Goal: Task Accomplishment & Management: Manage account settings

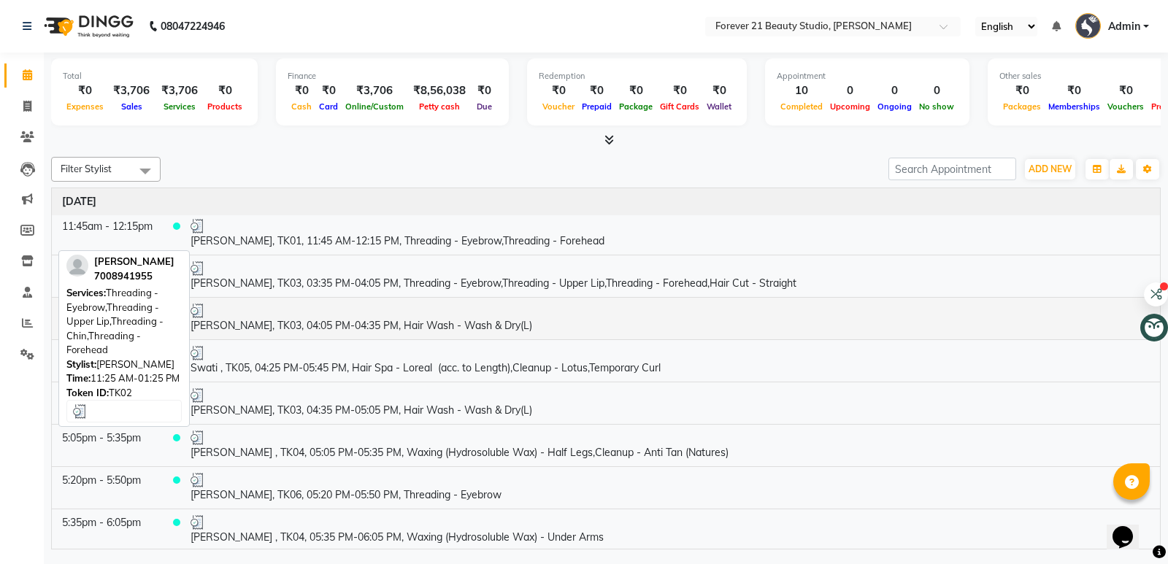
scroll to position [90, 0]
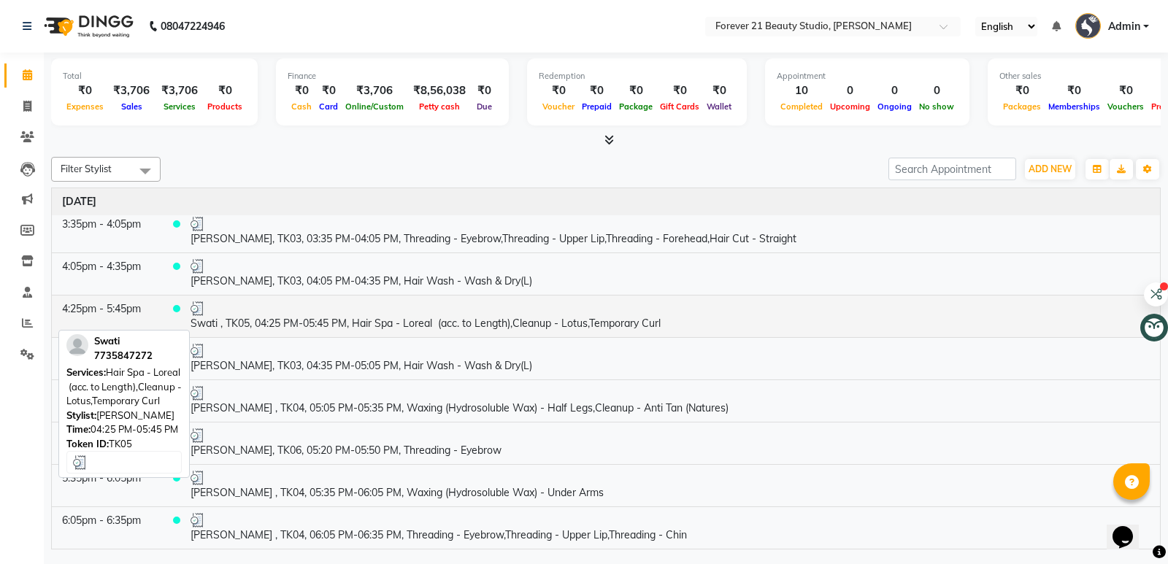
click at [253, 320] on td "Swati , TK05, 04:25 PM-05:45 PM, Hair Spa - Loreal (acc. to Length),Cleanup - L…" at bounding box center [670, 316] width 980 height 42
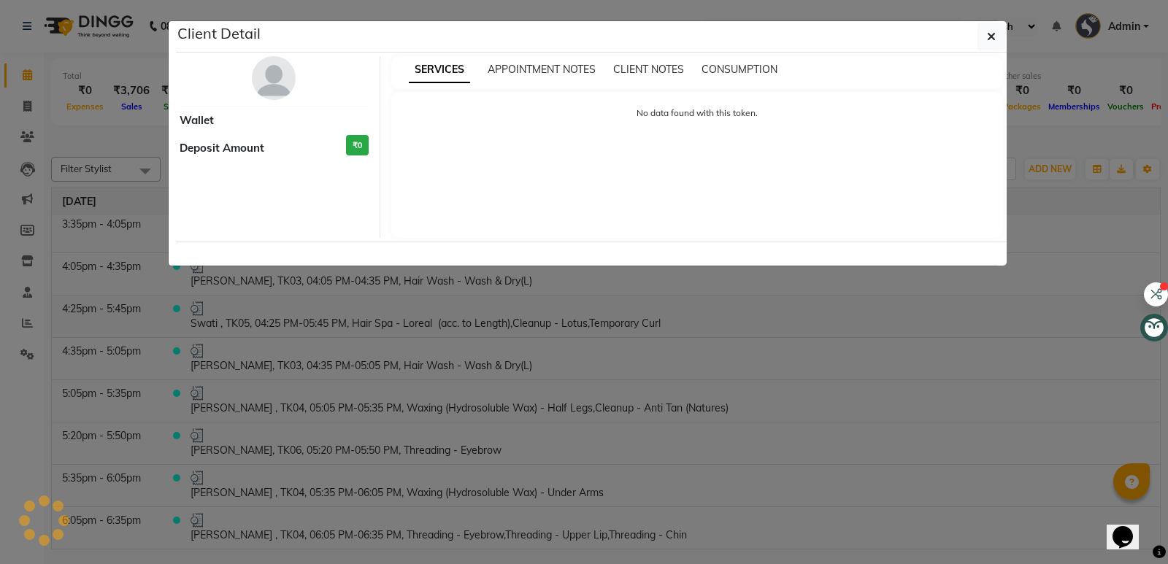
select select "3"
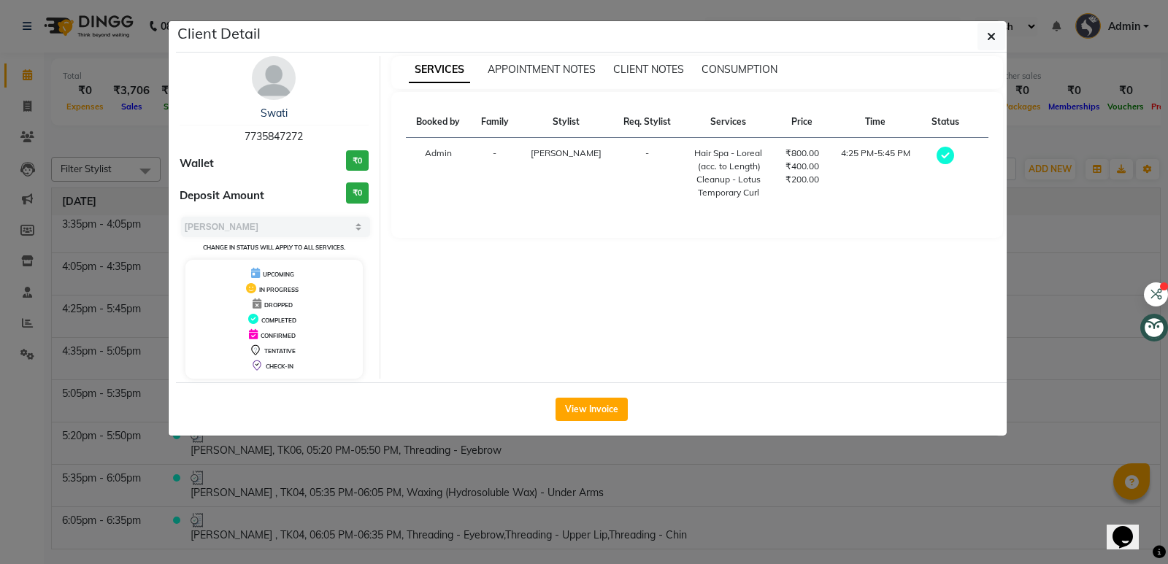
click at [789, 155] on div "₹800.00" at bounding box center [802, 153] width 36 height 13
click at [789, 152] on div "₹800.00" at bounding box center [802, 153] width 36 height 13
click at [792, 158] on div "₹800.00" at bounding box center [802, 153] width 36 height 13
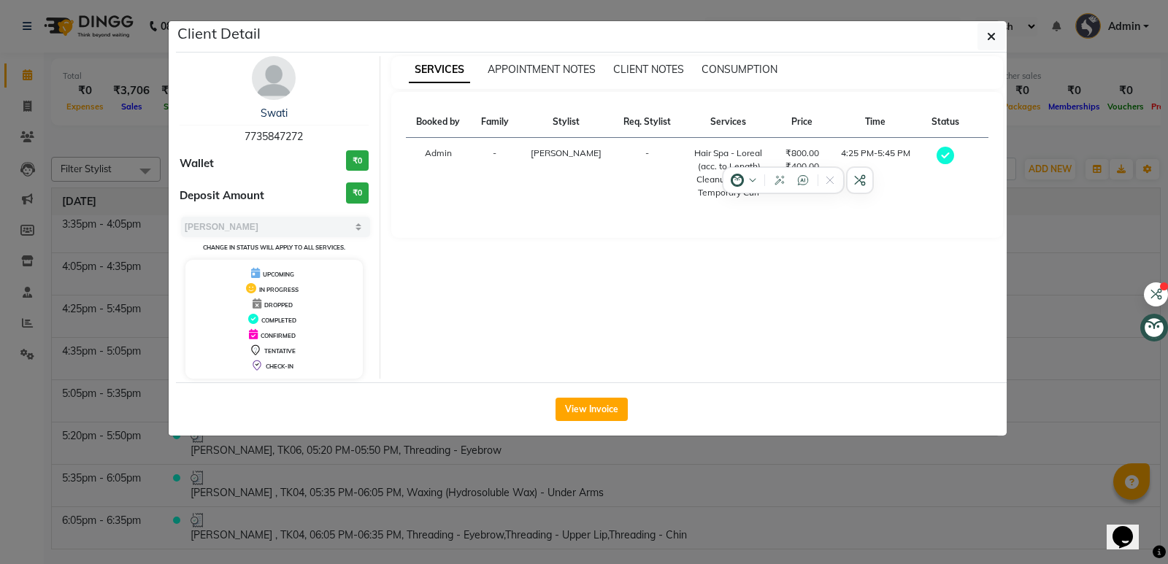
click at [798, 151] on div "₹800.00" at bounding box center [802, 153] width 36 height 13
click at [812, 146] on td "₹800.00 ₹400.00 ₹200.00" at bounding box center [802, 173] width 54 height 71
click at [812, 153] on div "₹800.00" at bounding box center [802, 153] width 36 height 13
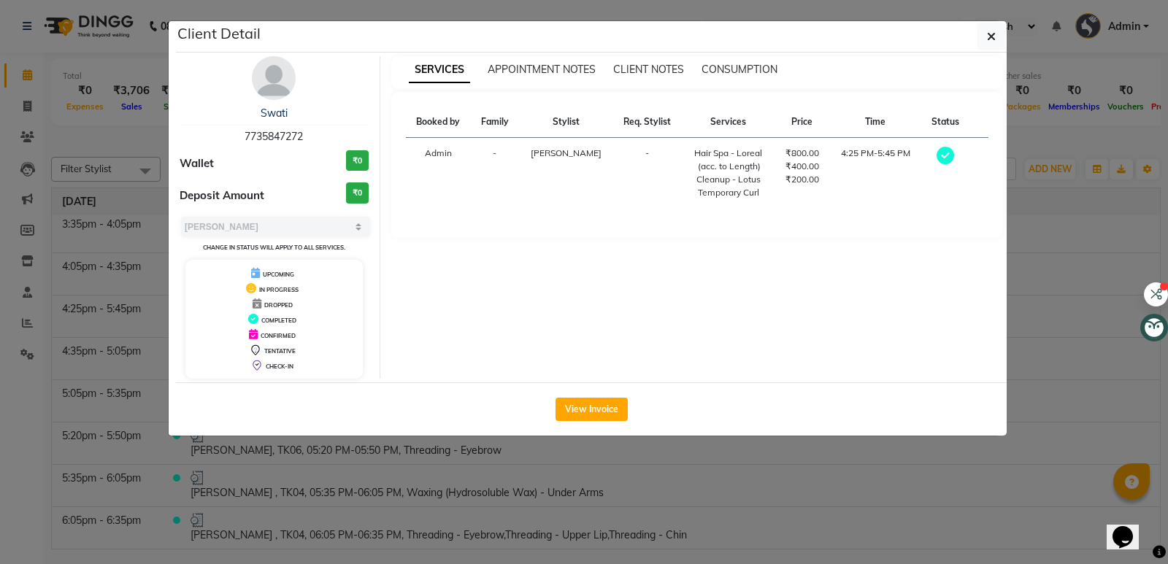
click at [925, 466] on ngb-modal-window "Client Detail Swati 7735847272 Wallet ₹0 Deposit Amount ₹0 Select MARK DONE UPC…" at bounding box center [584, 282] width 1168 height 564
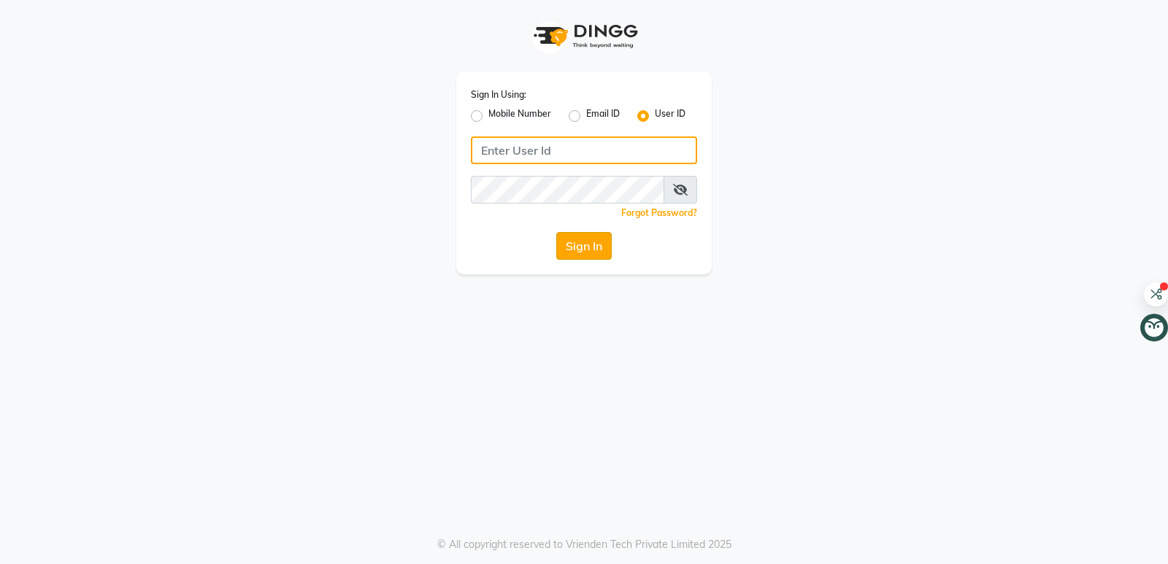
type input "forever21"
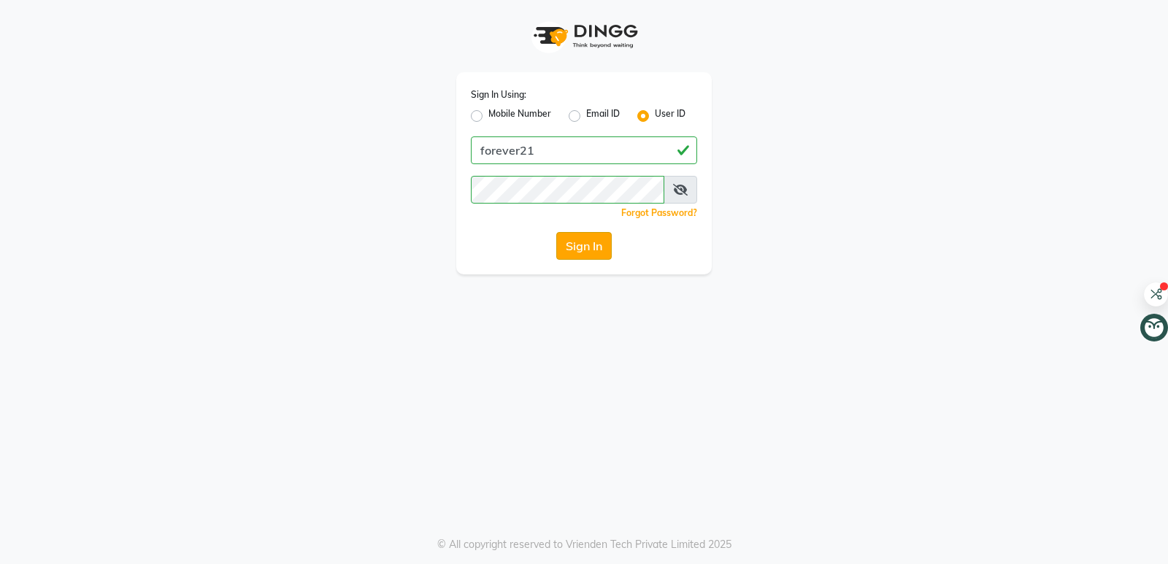
click at [598, 244] on button "Sign In" at bounding box center [583, 246] width 55 height 28
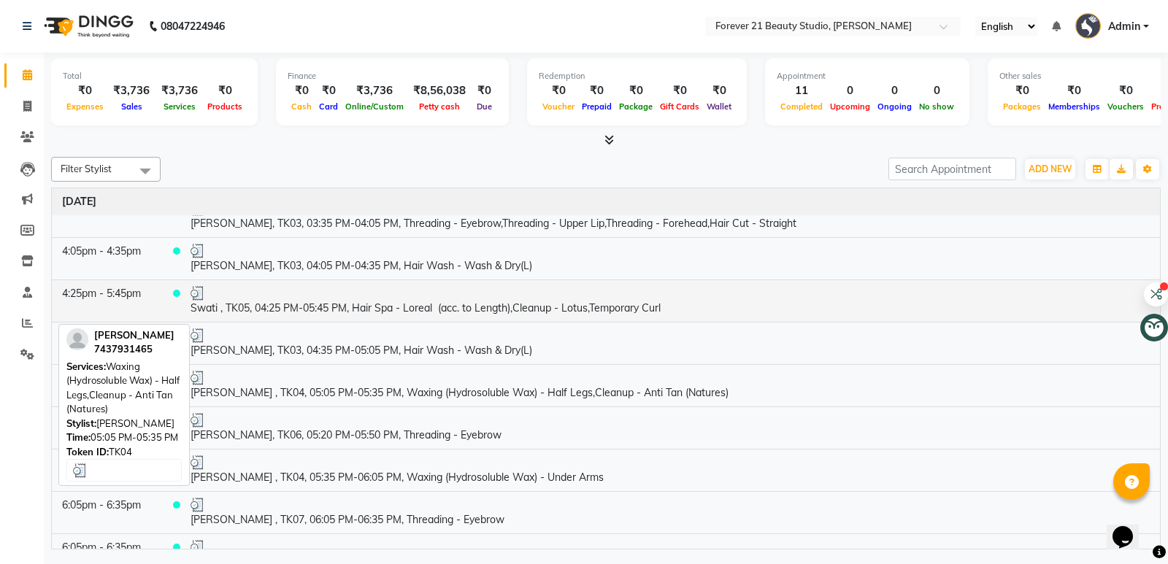
scroll to position [132, 0]
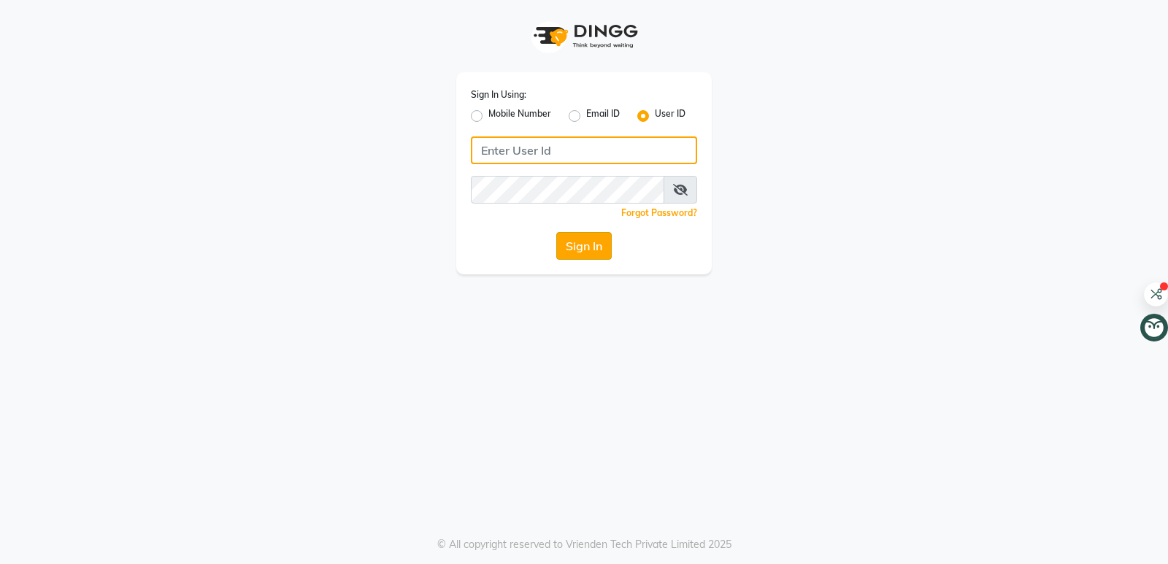
type input "forever21"
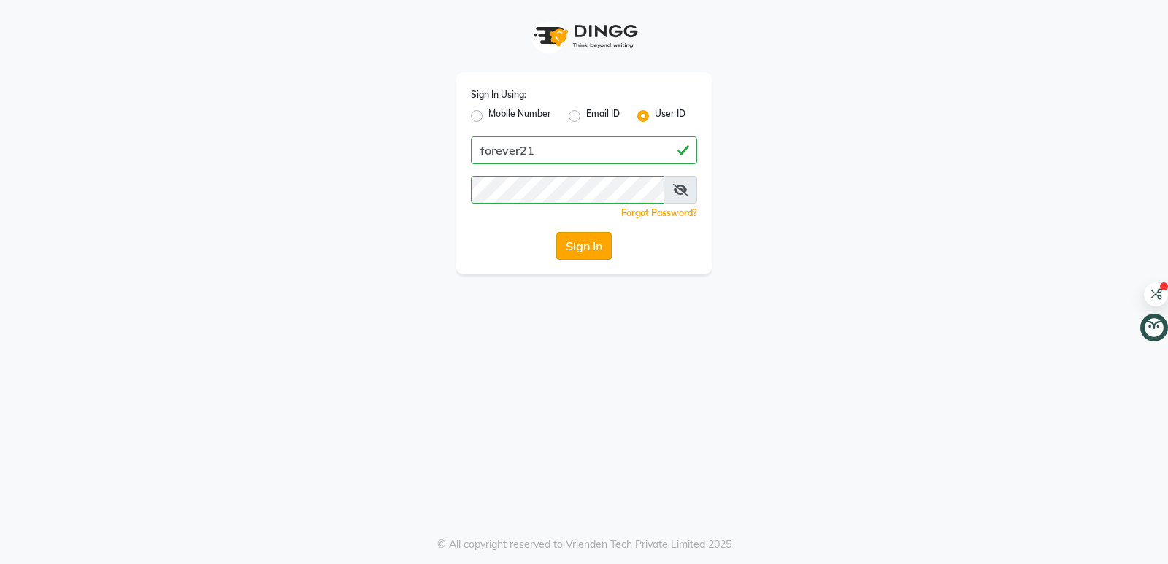
click at [583, 245] on button "Sign In" at bounding box center [583, 246] width 55 height 28
click at [583, 245] on div "Sign In" at bounding box center [584, 246] width 226 height 28
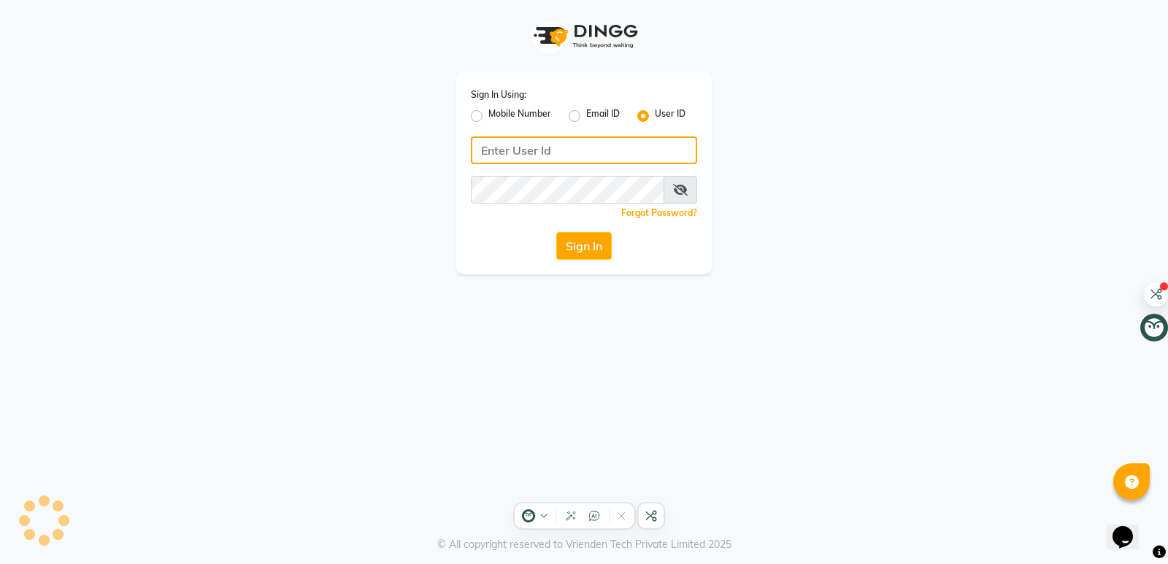
type input "forever21"
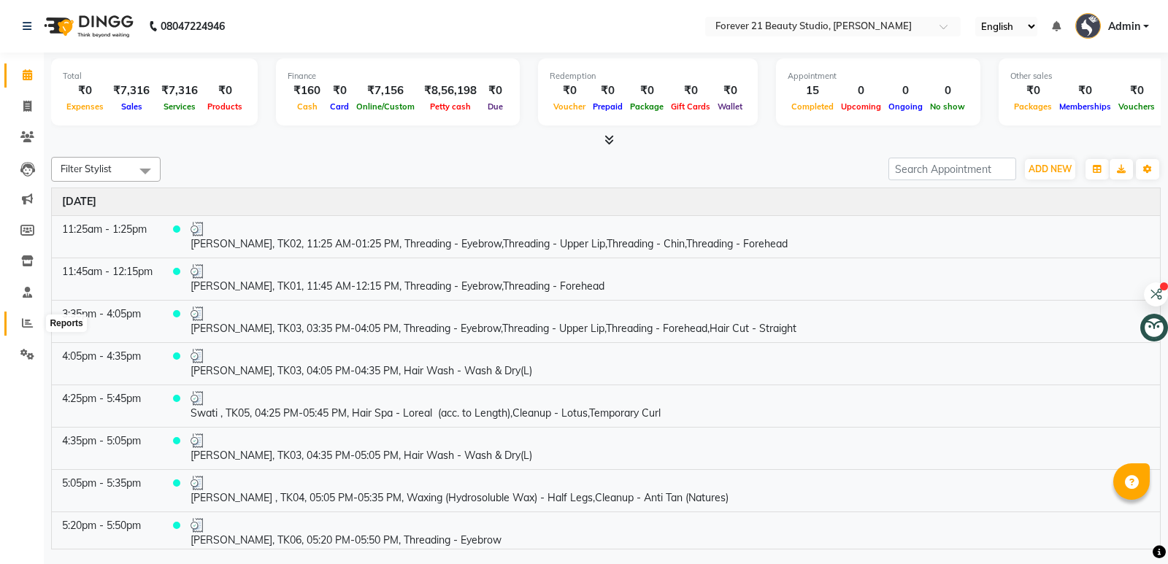
click at [28, 322] on icon at bounding box center [27, 323] width 11 height 11
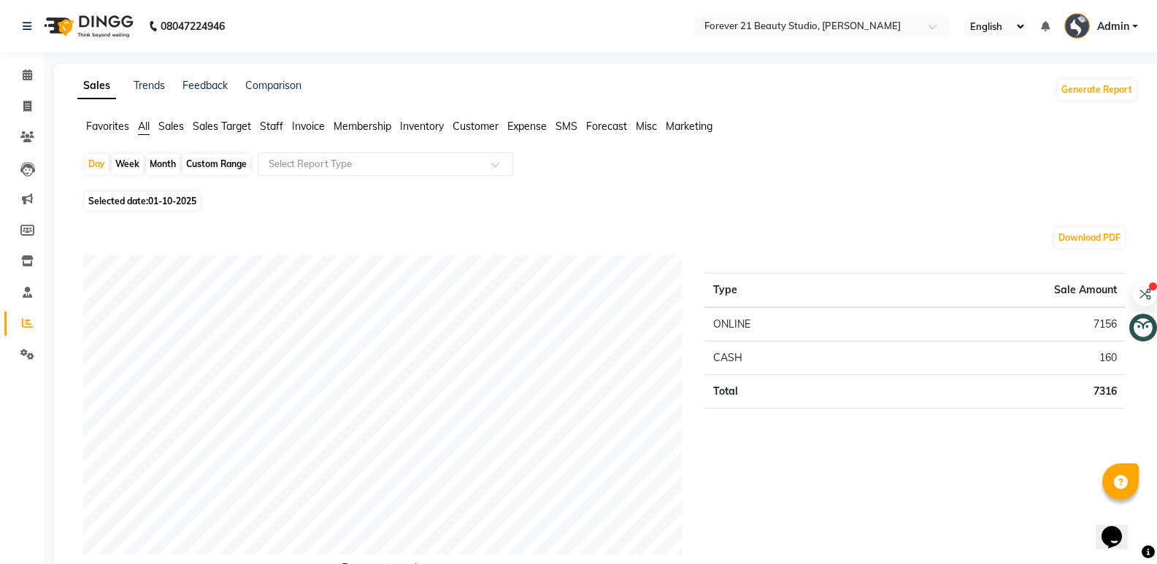
click at [166, 162] on div "Month" at bounding box center [163, 164] width 34 height 20
select select "10"
select select "2025"
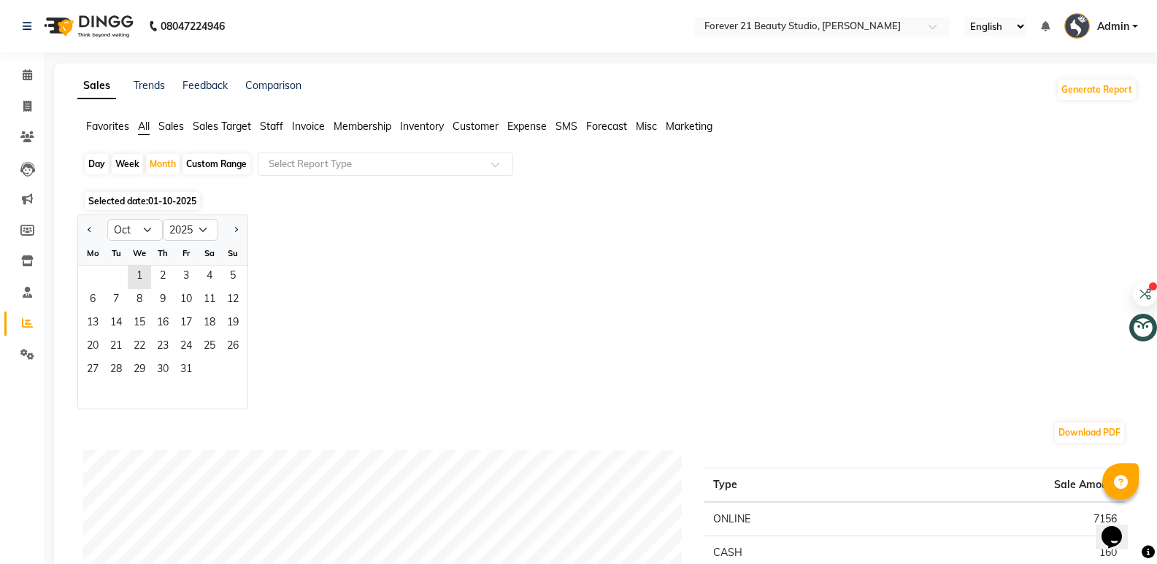
click at [99, 161] on div "Day" at bounding box center [97, 164] width 24 height 20
select select "10"
select select "2025"
click at [162, 162] on div "Month" at bounding box center [163, 164] width 34 height 20
select select "10"
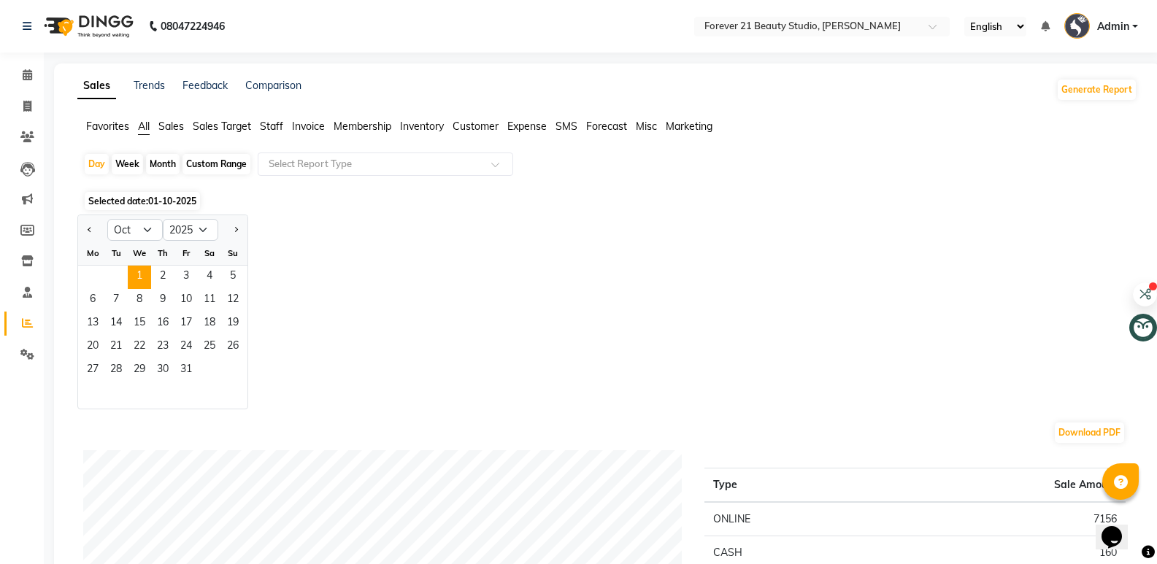
select select "2025"
click at [92, 231] on button "Previous month" at bounding box center [90, 229] width 12 height 23
select select "9"
click at [100, 274] on span "1" at bounding box center [92, 277] width 23 height 23
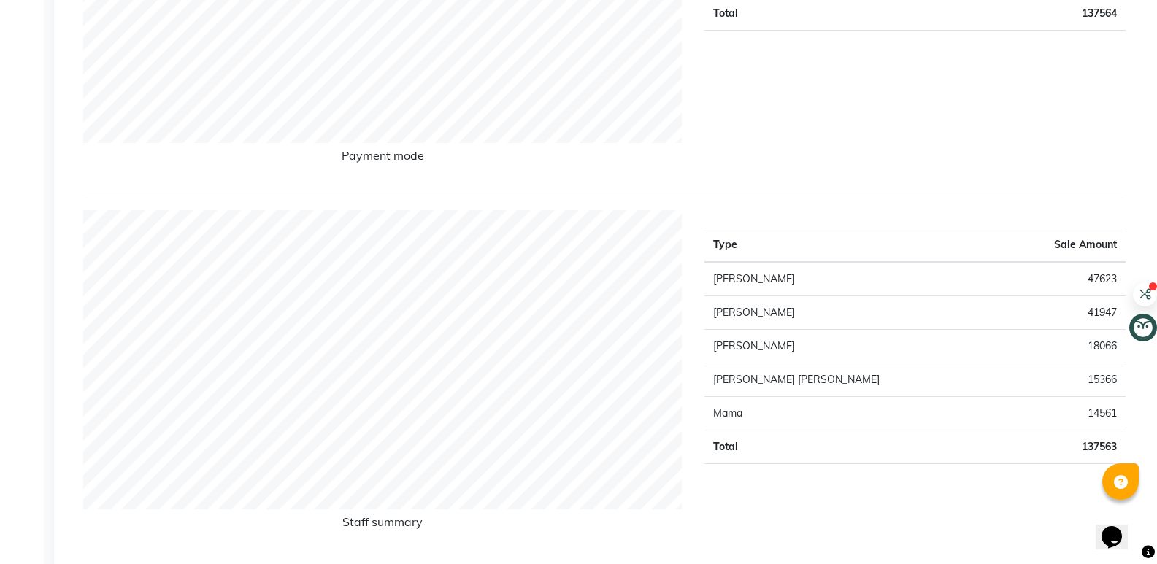
scroll to position [438, 0]
